Goal: Complete application form

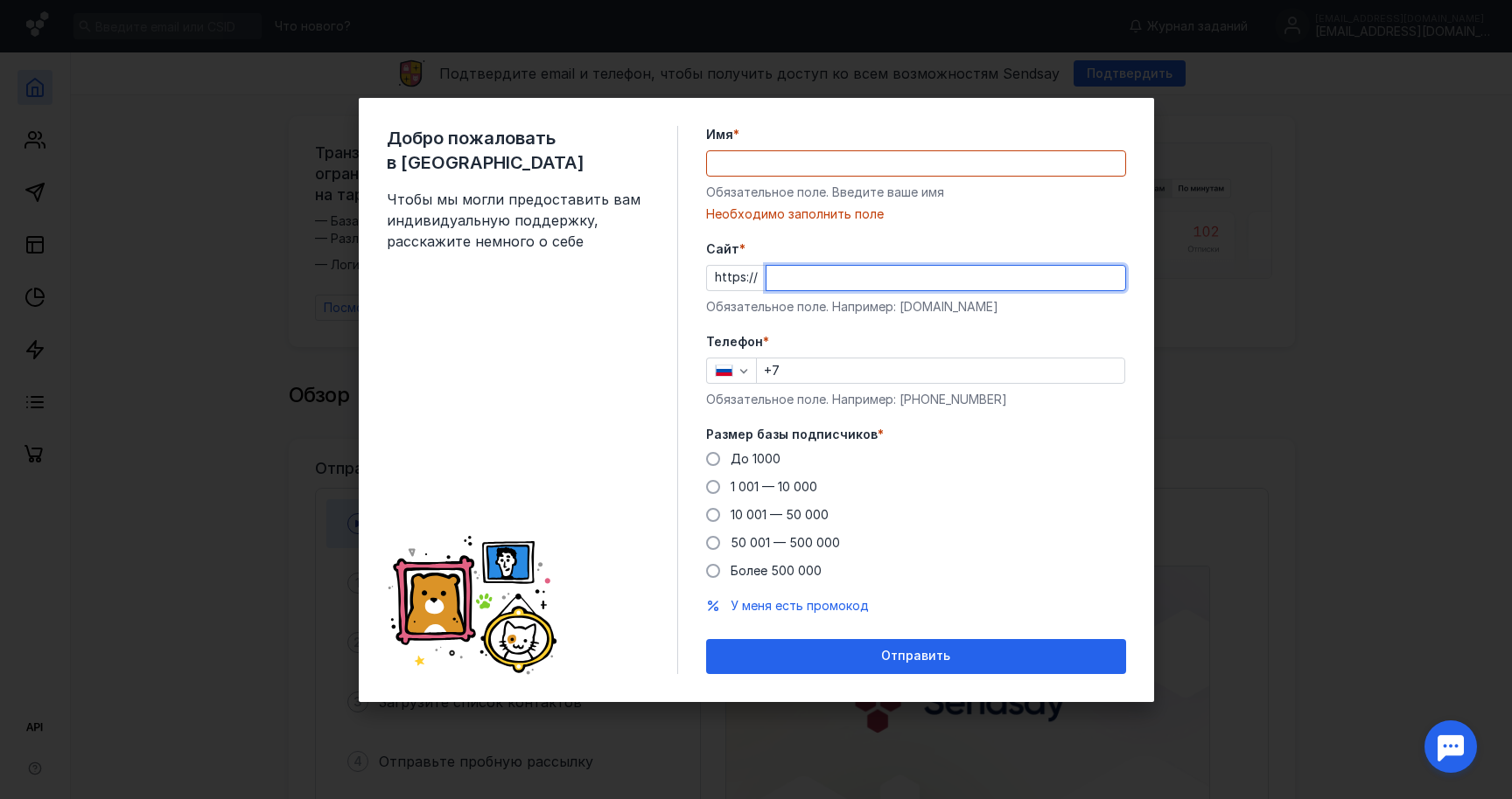
click at [814, 364] on div "Телефон * +7 Обязательное поле. Например: [PHONE_NUMBER]" at bounding box center [916, 371] width 420 height 76
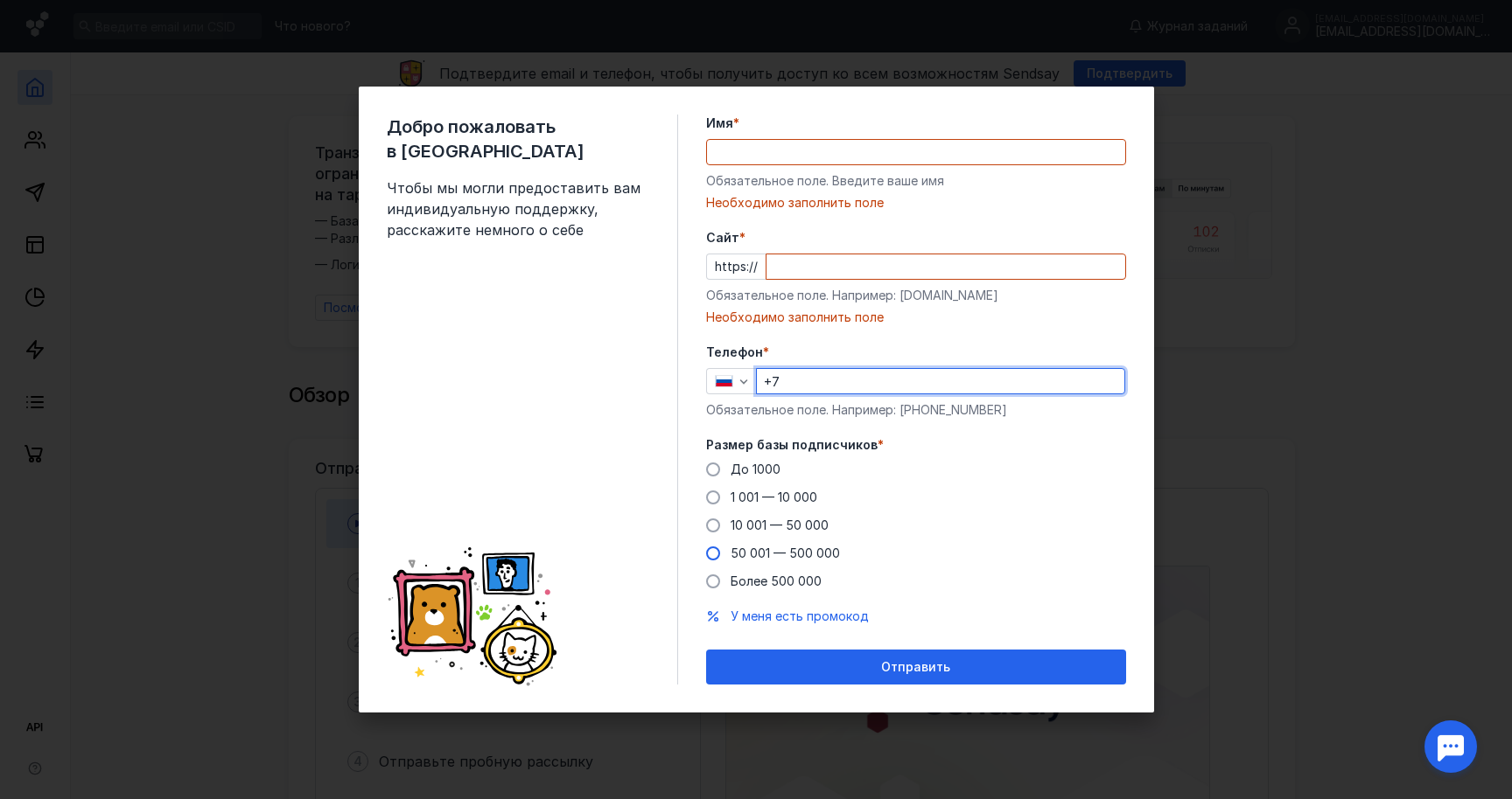
click at [808, 552] on span "50 001 — 500 000" at bounding box center [785, 553] width 110 height 15
click at [0, 0] on input "50 001 — 500 000" at bounding box center [0, 0] width 0 height 0
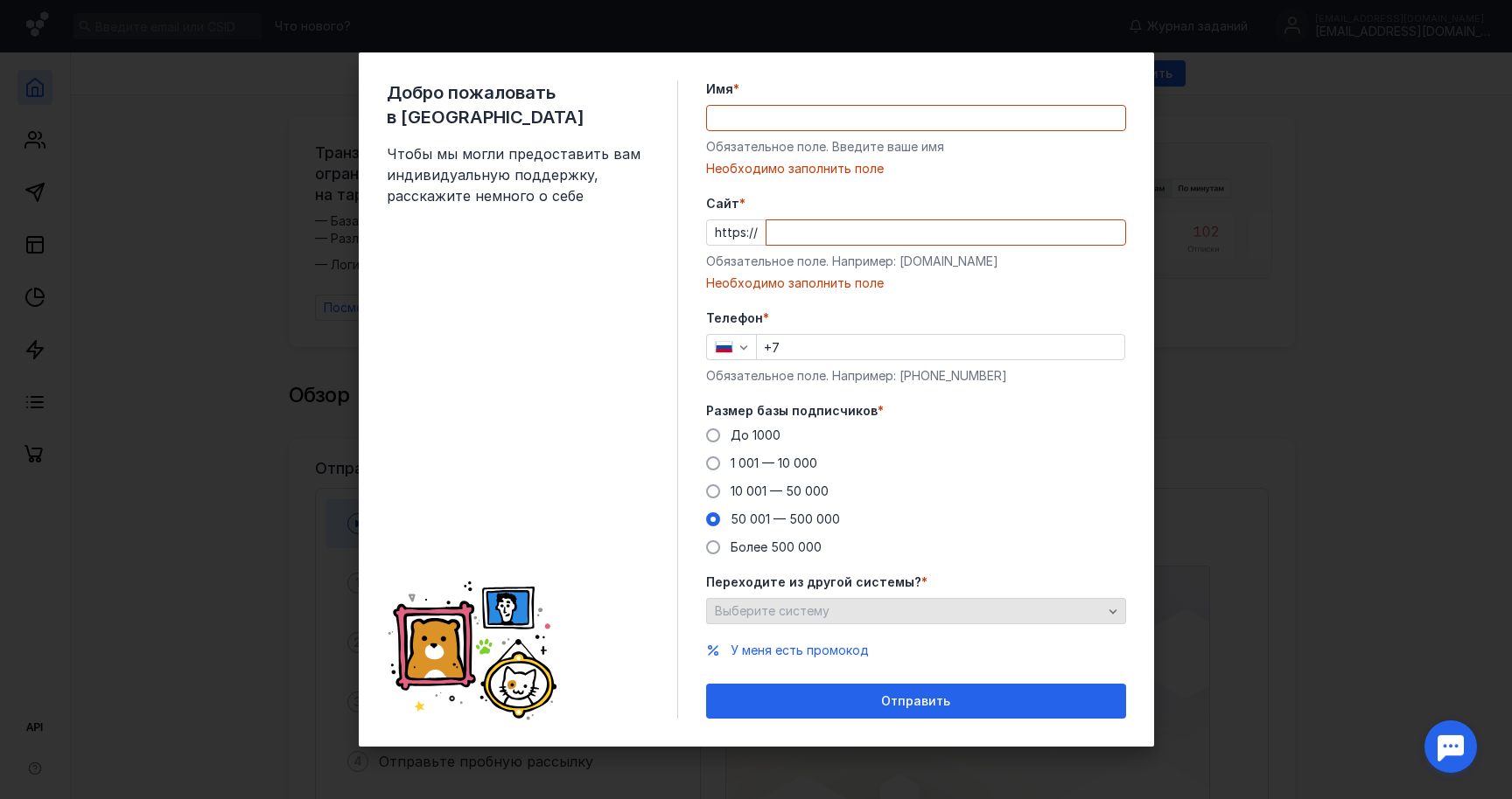
click at [831, 620] on div "Выберите систему" at bounding box center [916, 611] width 420 height 26
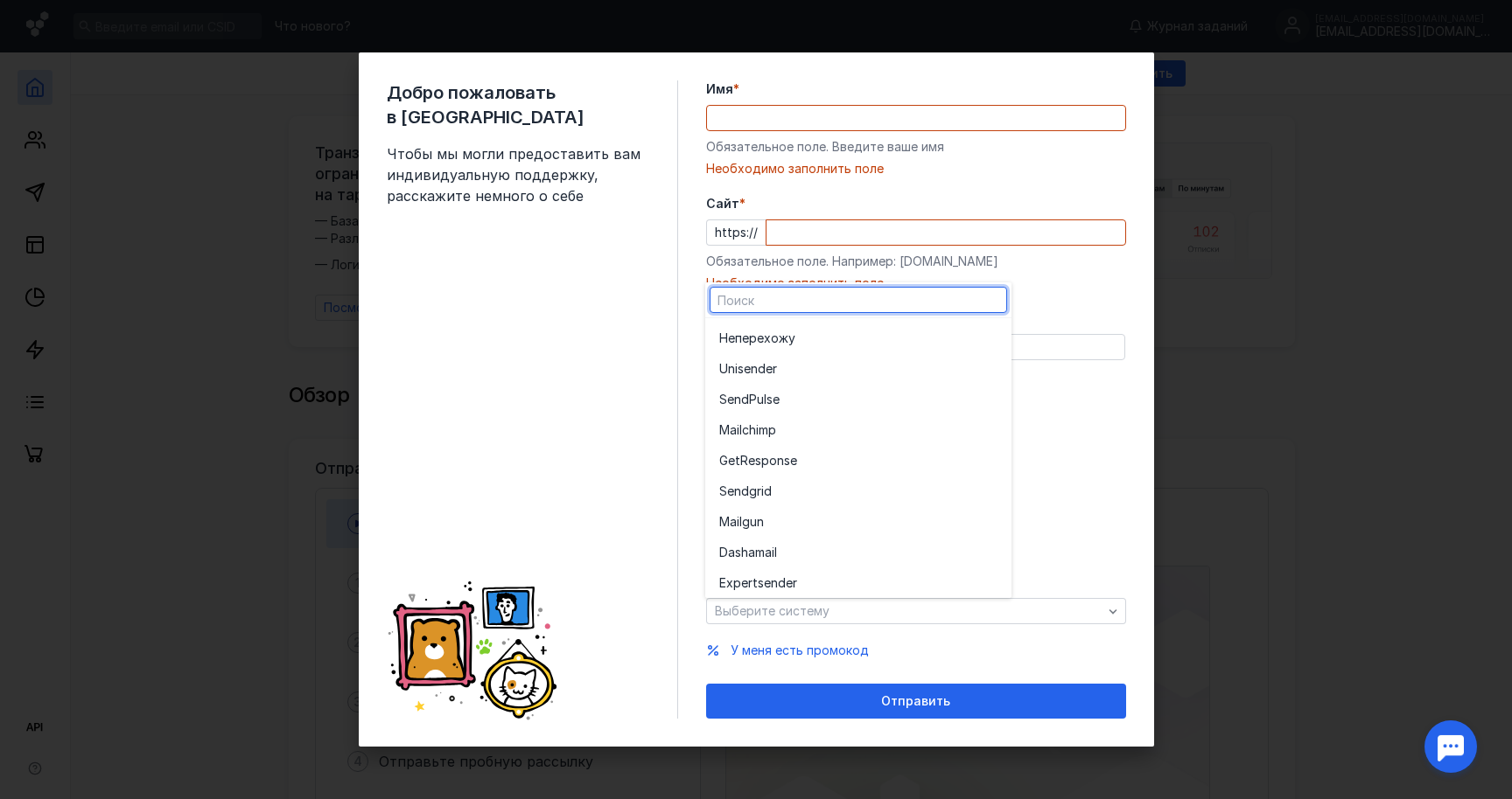
click at [635, 437] on div "Добро пожаловать в Sendsay Чтобы мы могли предоставить вам индивидуальную подде…" at bounding box center [532, 400] width 292 height 638
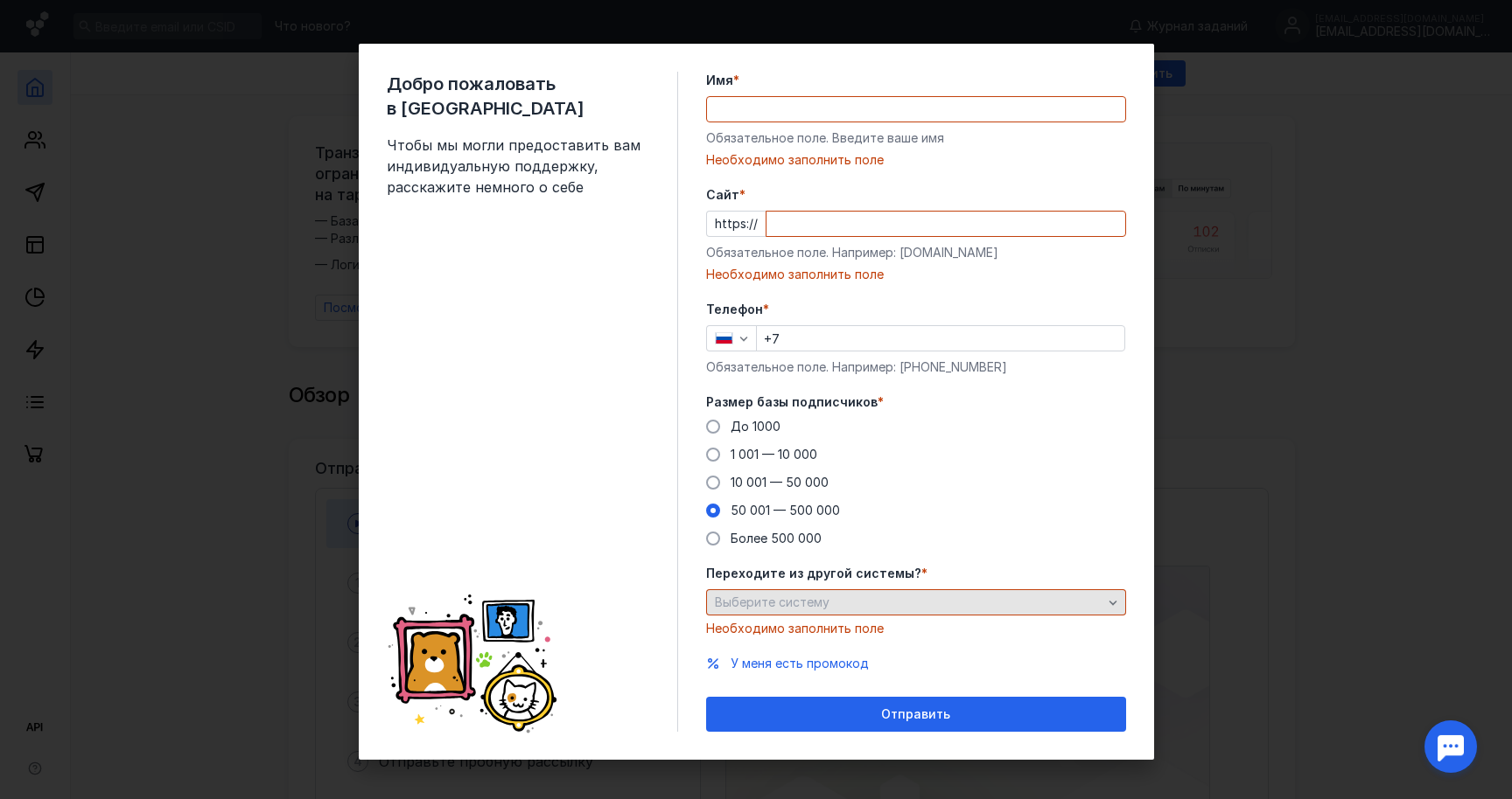
click at [792, 605] on span "Выберите систему" at bounding box center [772, 601] width 114 height 15
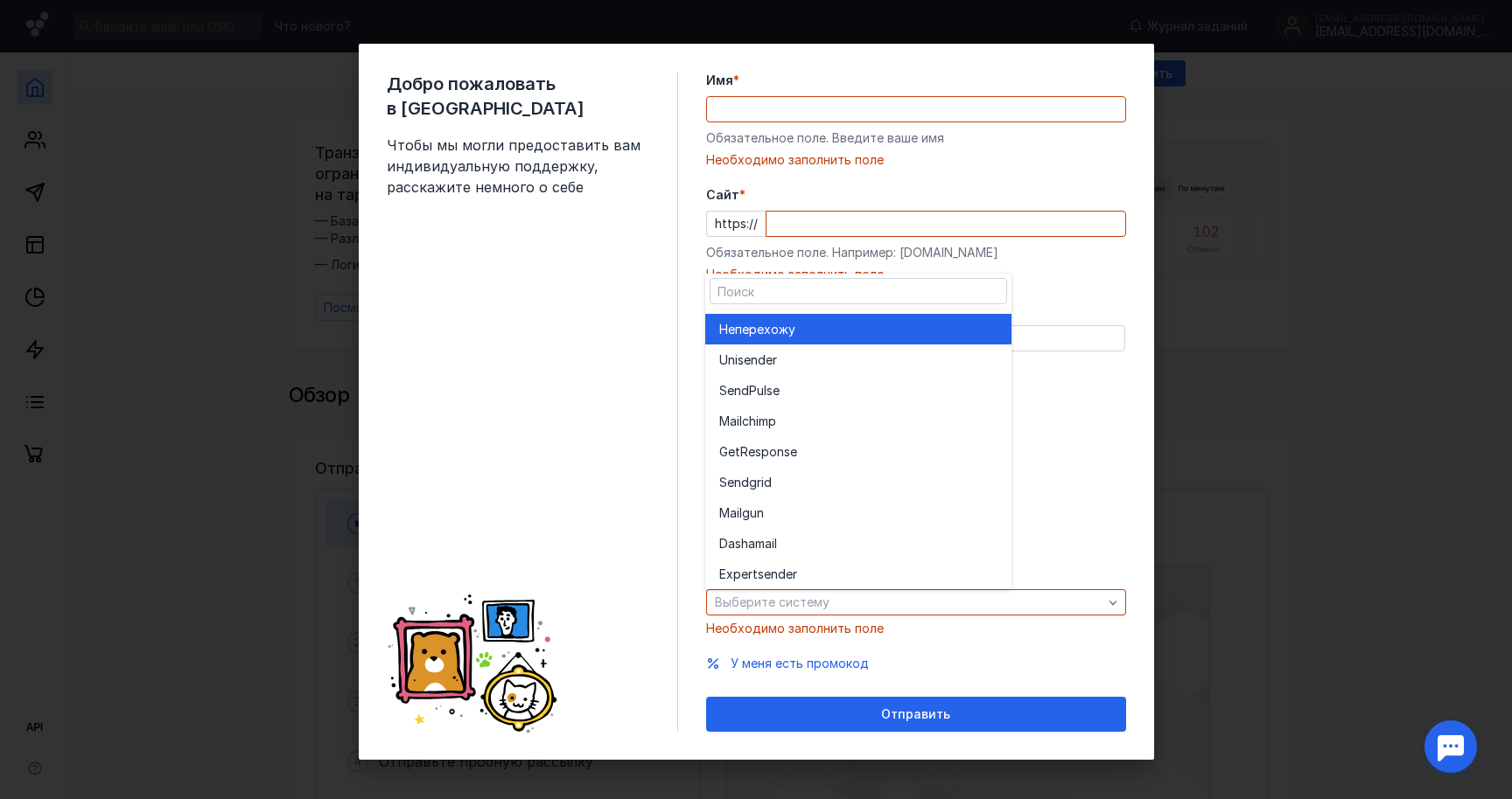
click at [754, 328] on span "перехожу" at bounding box center [765, 330] width 61 height 18
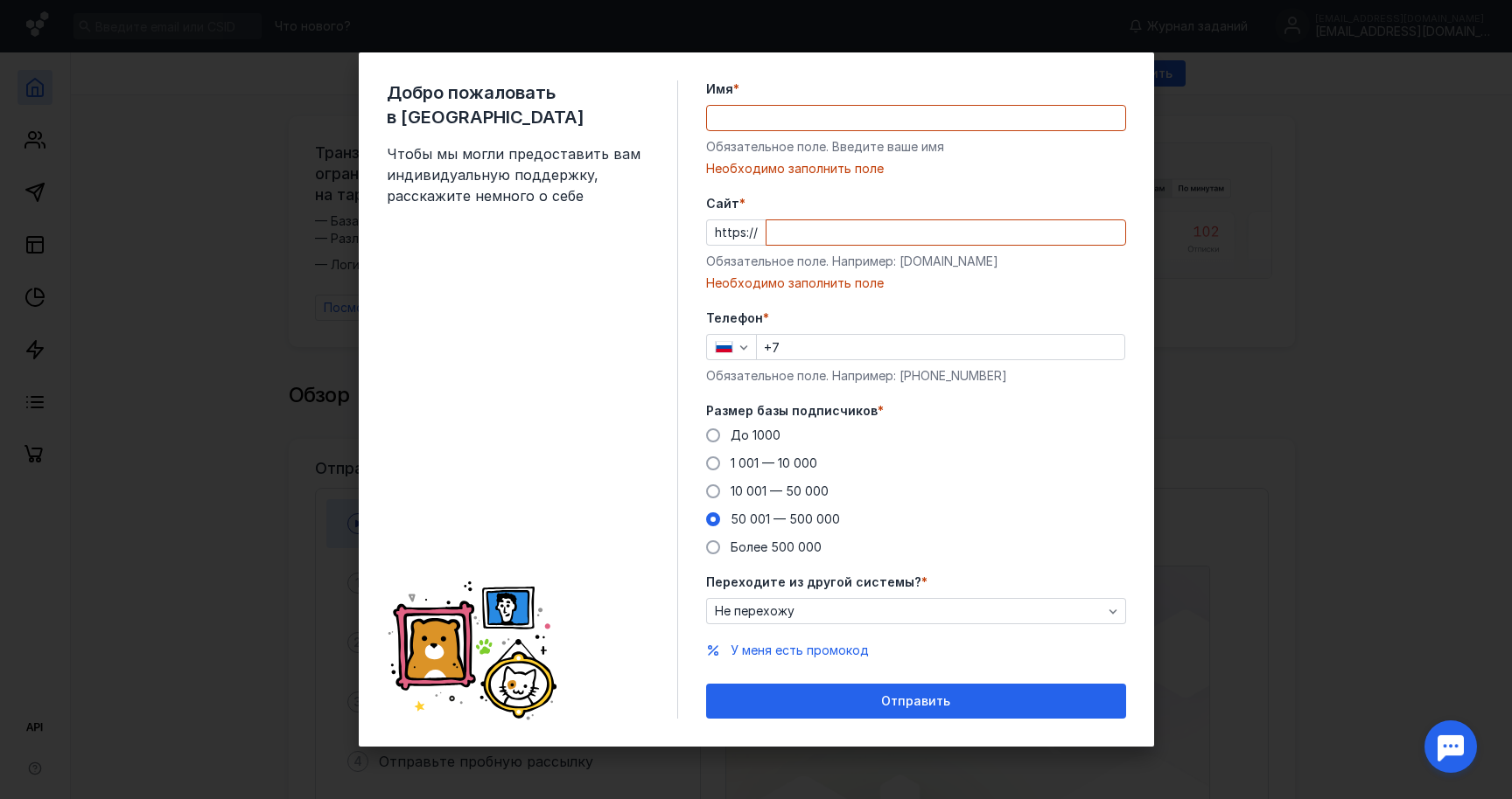
click at [792, 244] on input "Cайт *" at bounding box center [946, 233] width 358 height 25
click at [792, 236] on input "Cайт *" at bounding box center [946, 233] width 358 height 25
paste input "[URL][DOMAIN_NAME]"
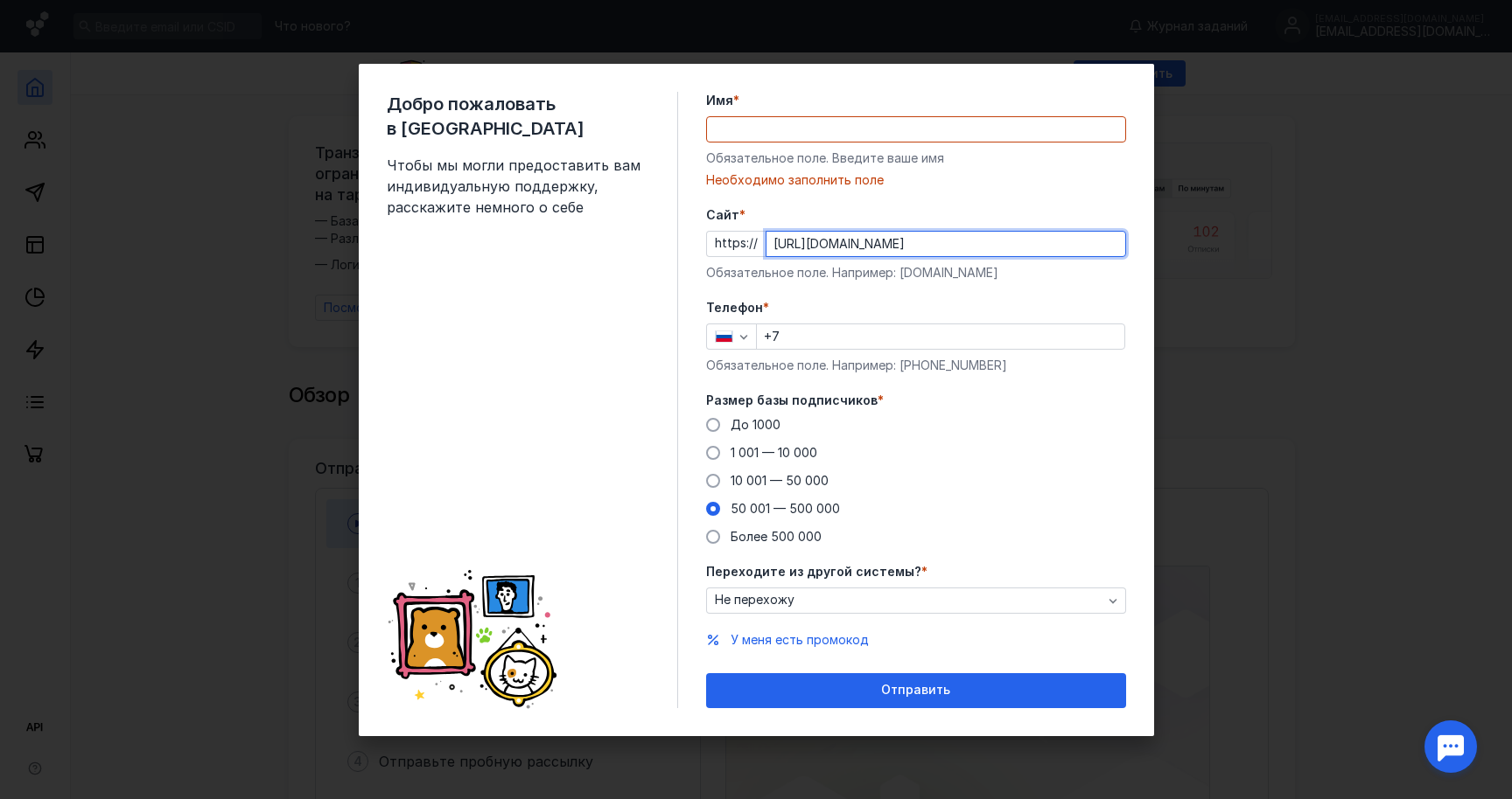
drag, startPoint x: 807, startPoint y: 244, endPoint x: 698, endPoint y: 241, distance: 109.0
click at [698, 241] on div "Добро пожаловать в Sendsay Чтобы мы могли предоставить вам индивидуальную подде…" at bounding box center [756, 400] width 795 height 673
type input "[DOMAIN_NAME]"
click at [944, 202] on form "Имя * Обязательное поле. Введите ваше имя [PERSON_NAME] заполнить поле Cайт * h…" at bounding box center [916, 400] width 420 height 616
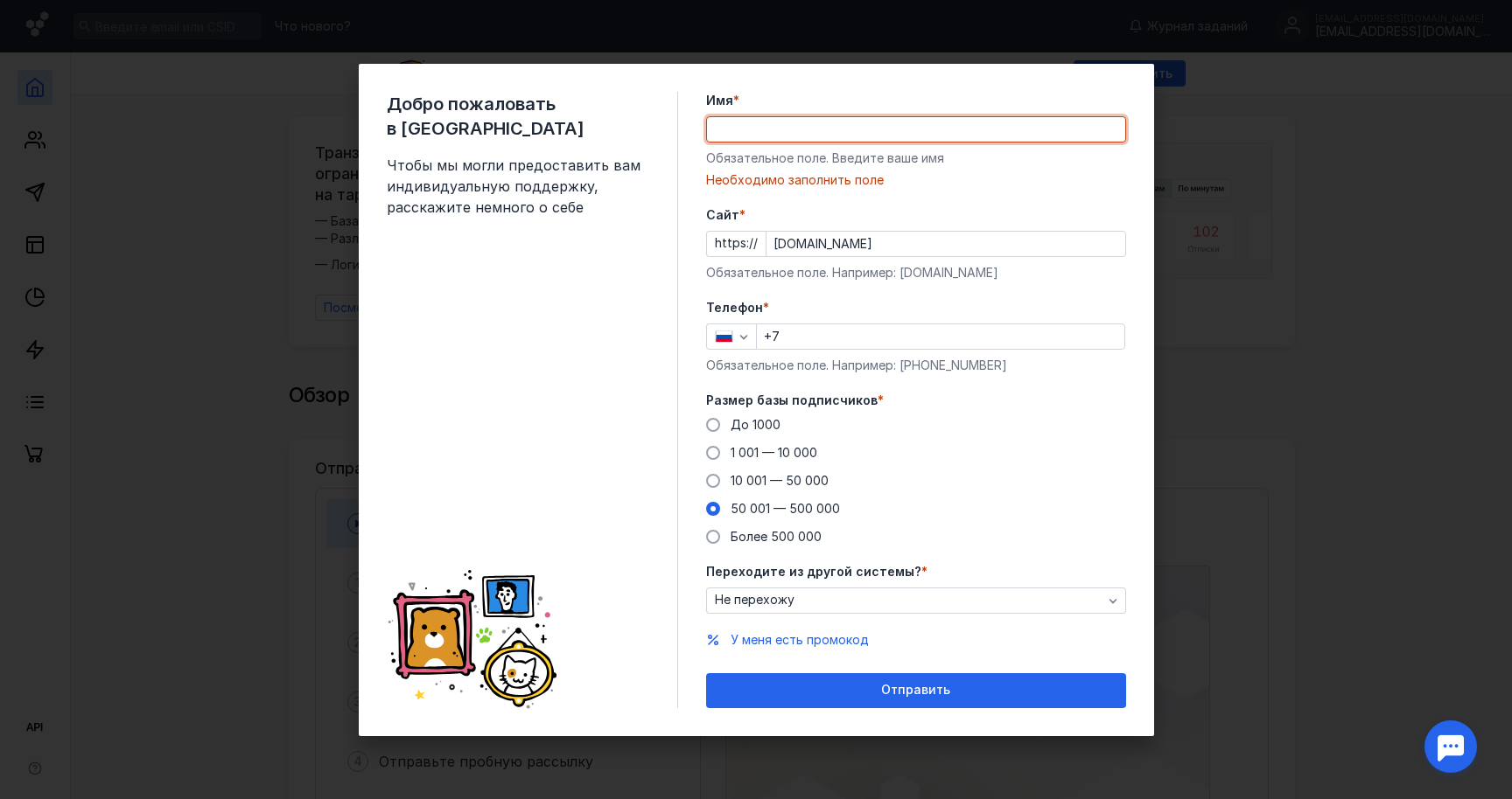
click at [857, 133] on input "Имя *" at bounding box center [916, 129] width 418 height 25
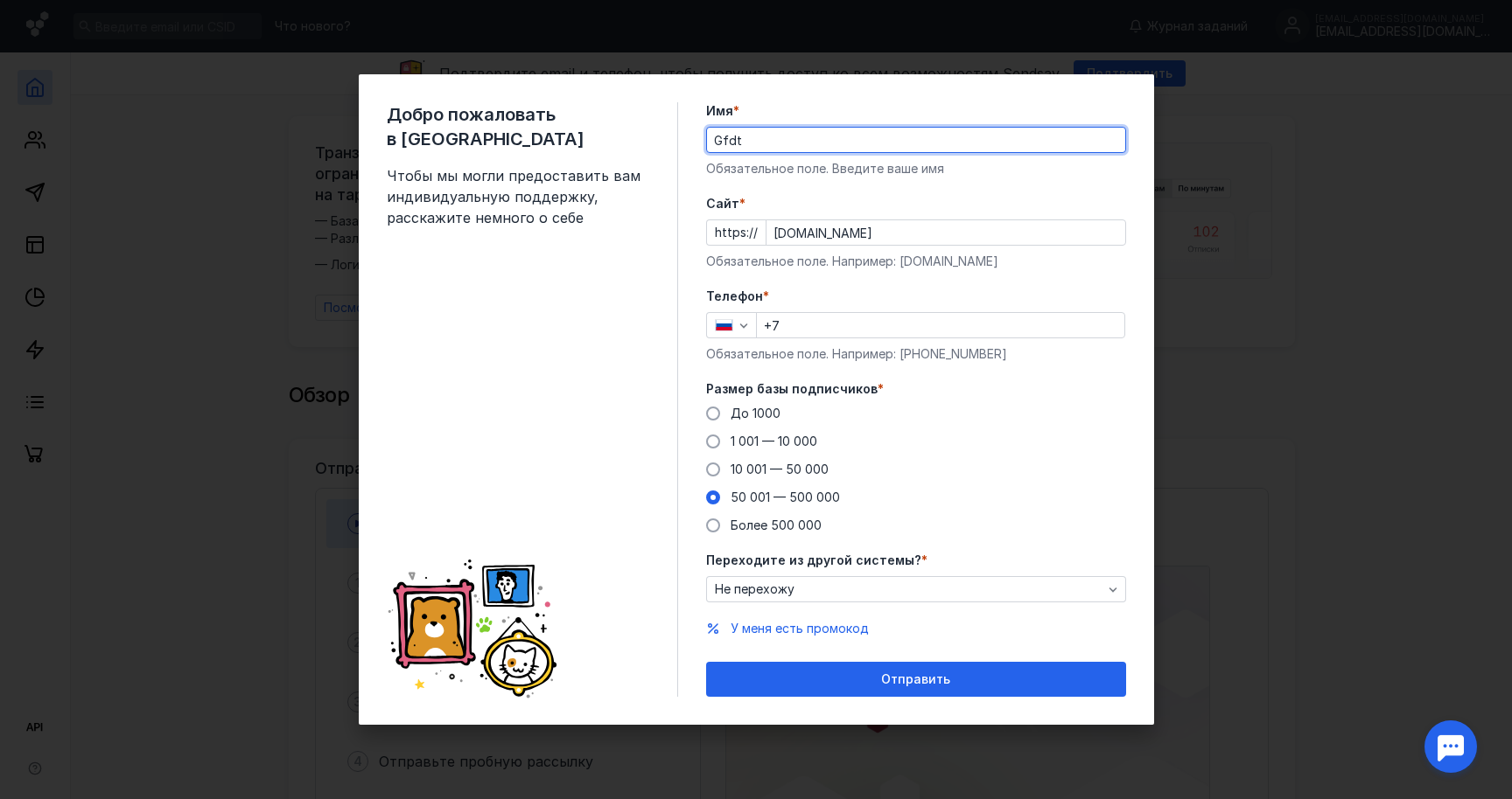
type input "[PERSON_NAME]"
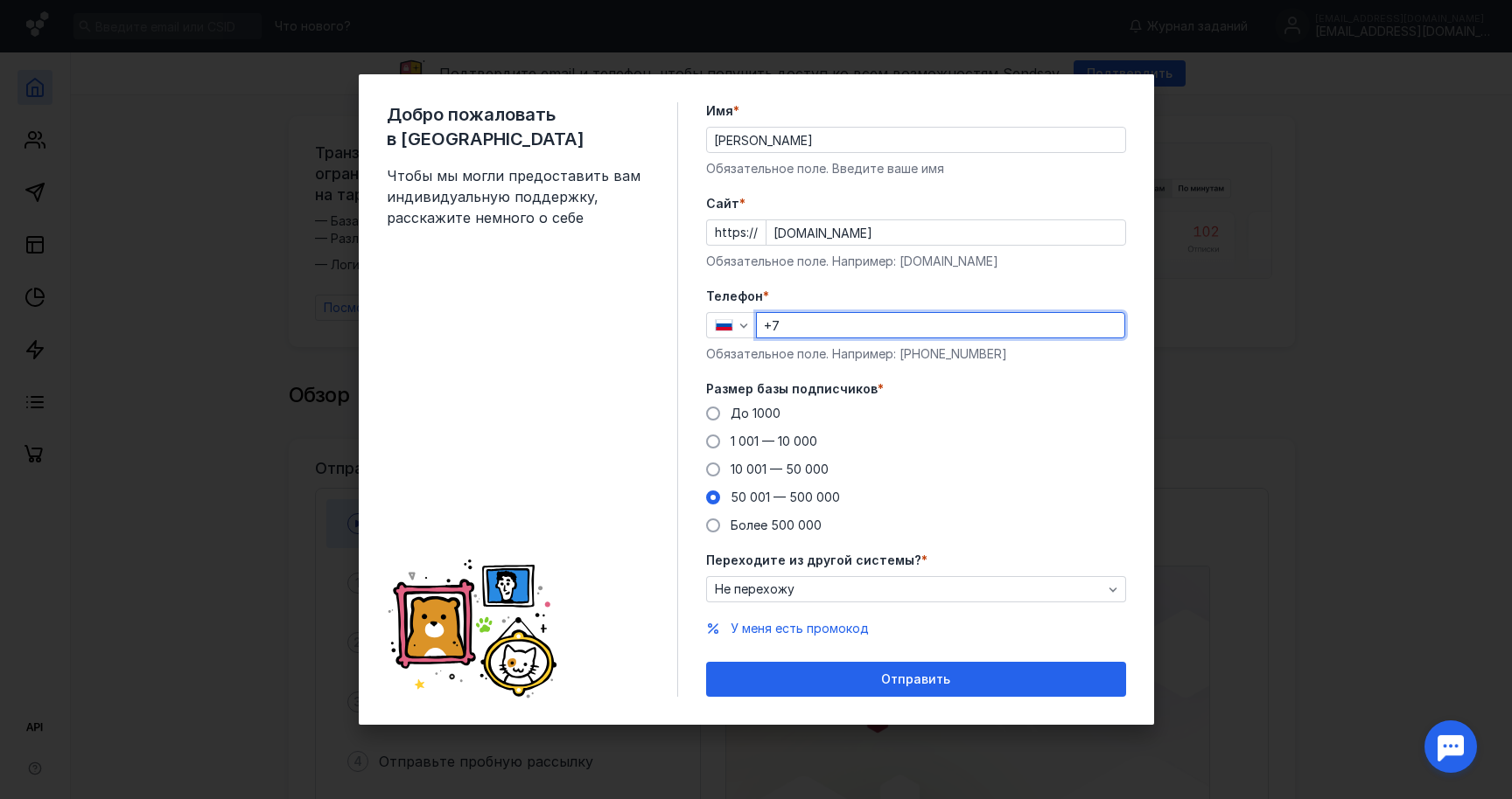
click at [898, 320] on input "+7" at bounding box center [941, 326] width 367 height 25
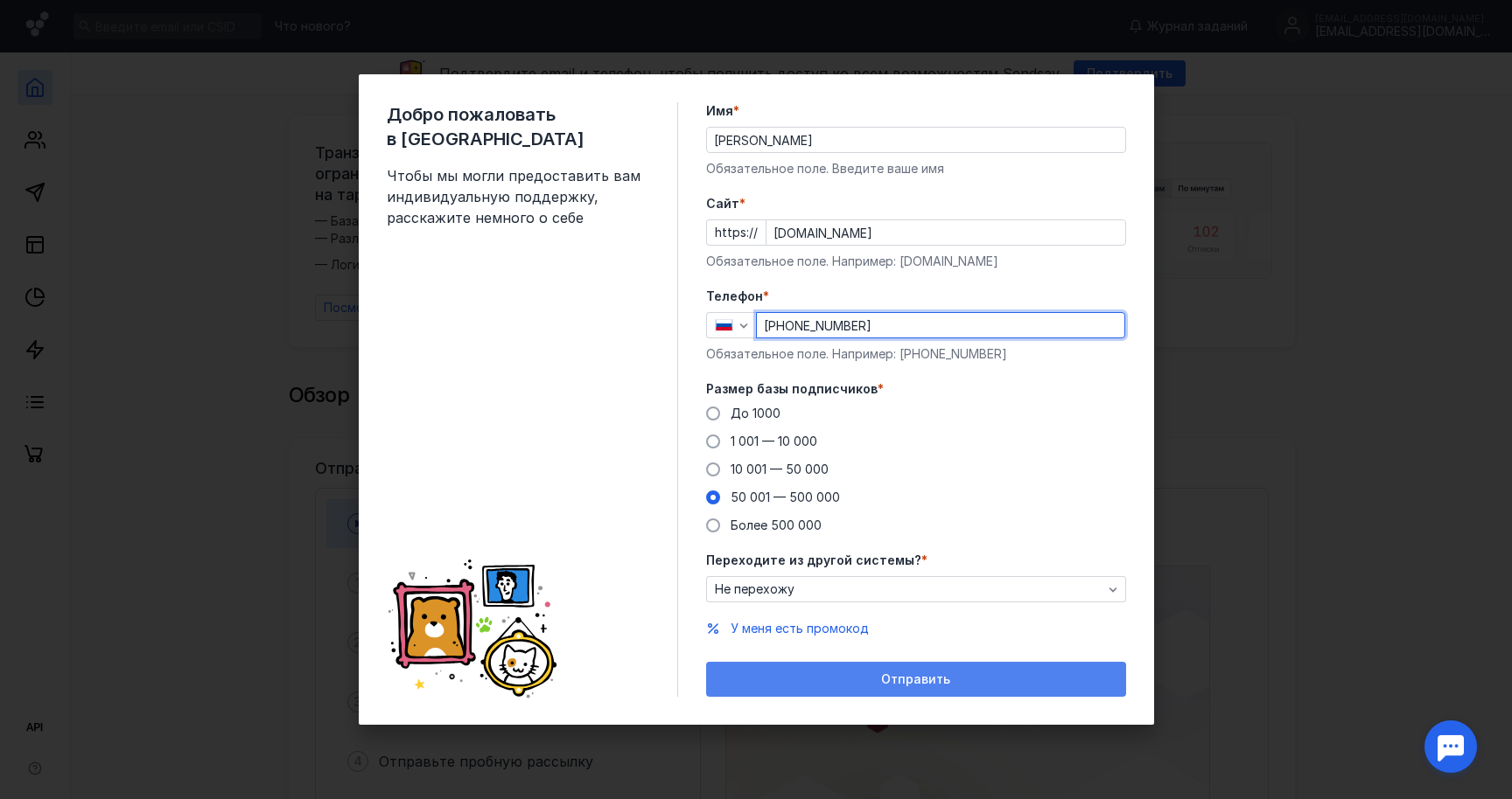
type input "[PHONE_NUMBER]"
click at [916, 677] on span "Отправить" at bounding box center [915, 680] width 69 height 15
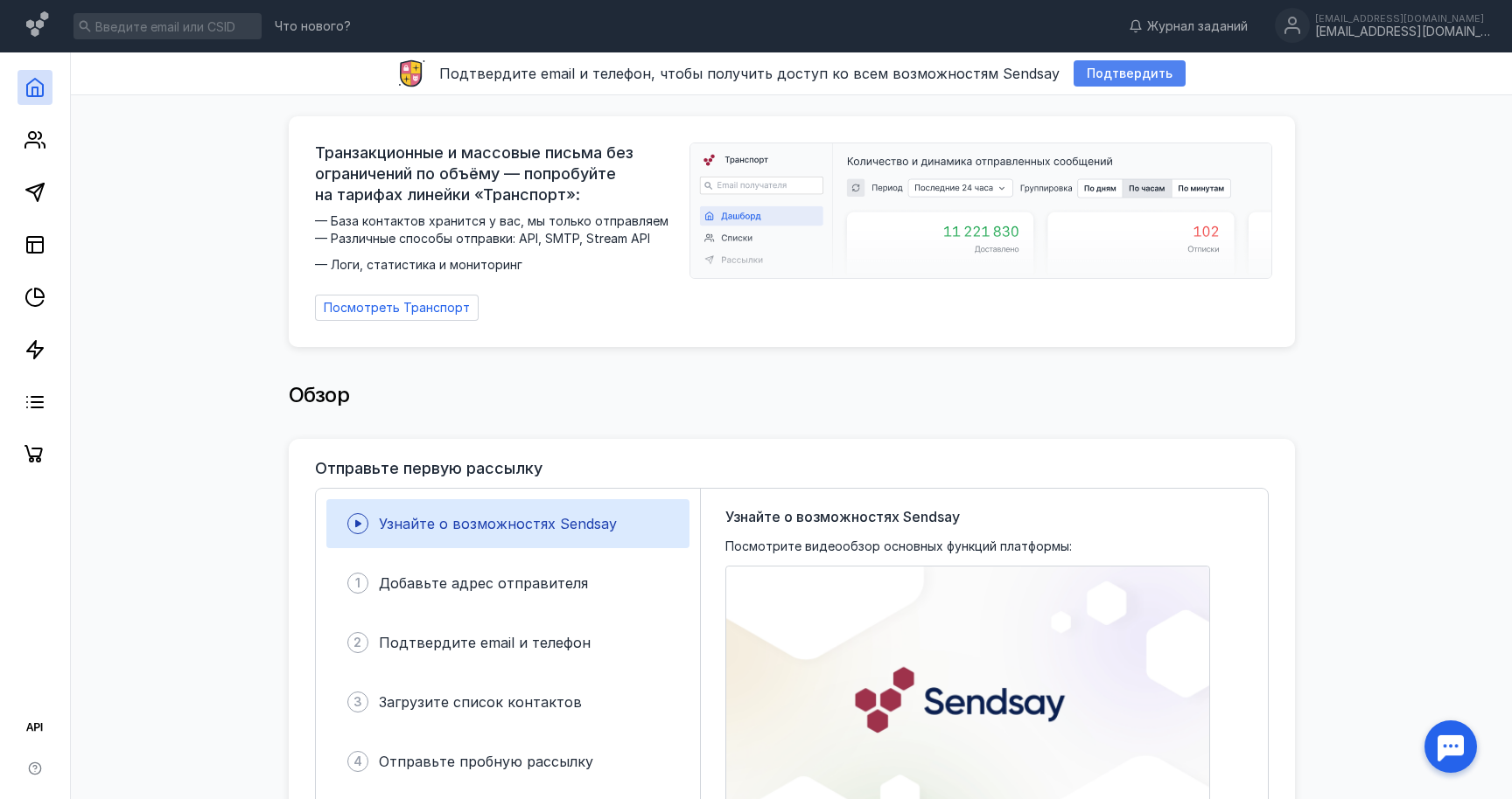
click at [1103, 74] on span "Подтвердить" at bounding box center [1130, 74] width 86 height 15
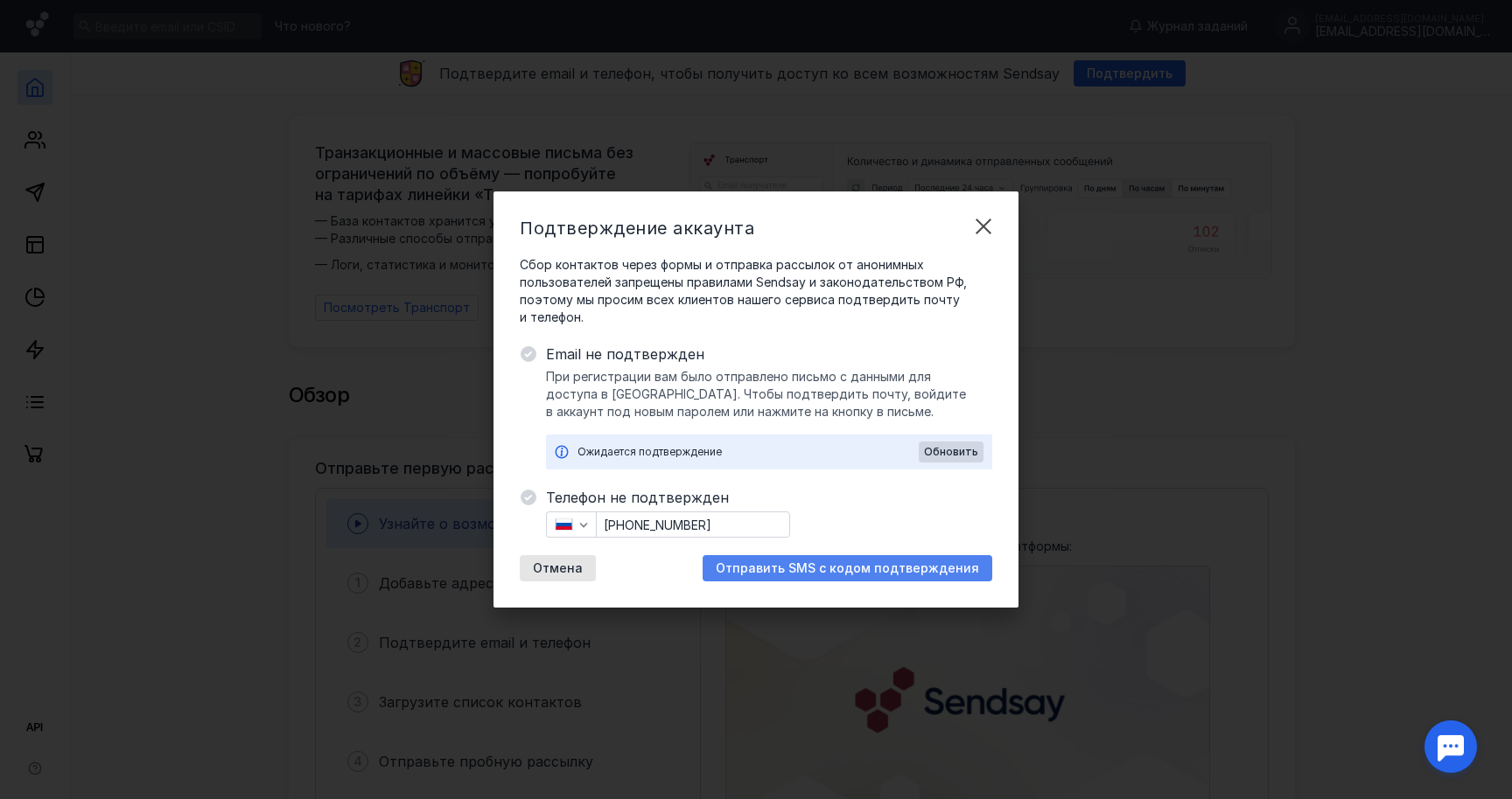
click at [770, 575] on div "Отправить SMS с кодом подтверждения" at bounding box center [848, 568] width 290 height 26
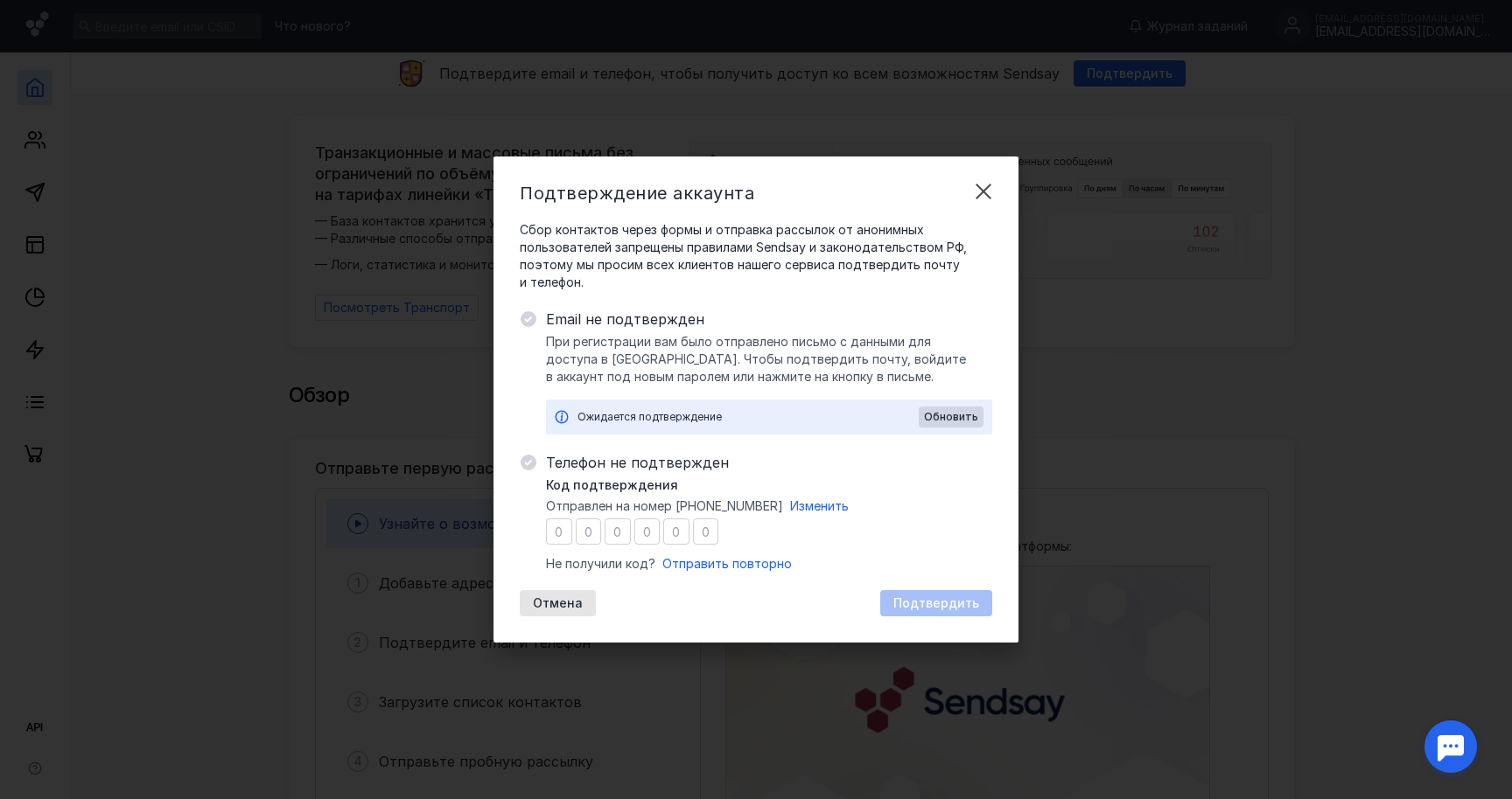
type input "2"
type input "0"
type input "8"
type input "9"
type input "8"
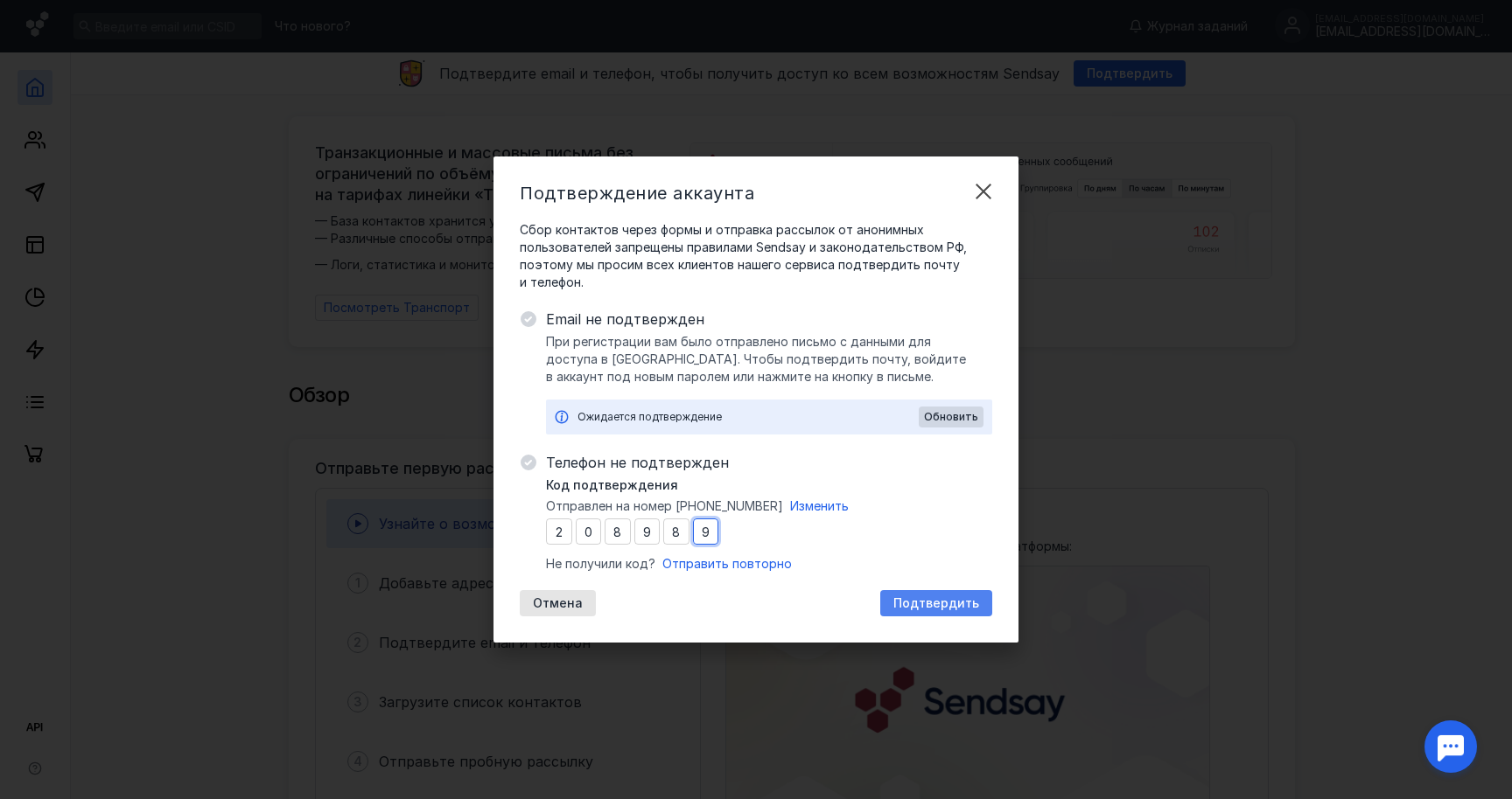
type input "9"
click at [944, 607] on span "Подтвердить" at bounding box center [937, 603] width 86 height 15
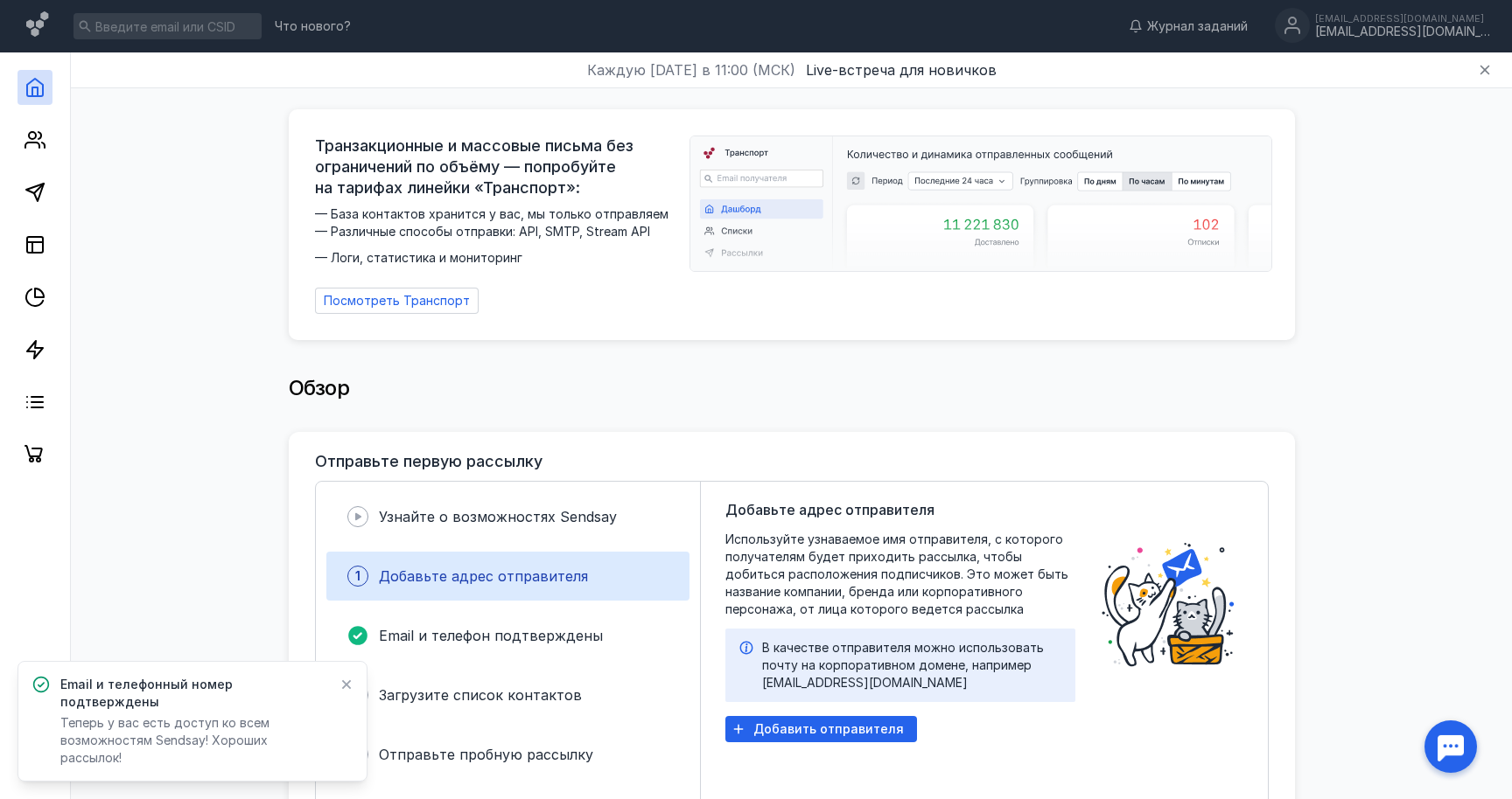
click at [344, 692] on icon at bounding box center [346, 685] width 12 height 14
